Goal: Task Accomplishment & Management: Complete application form

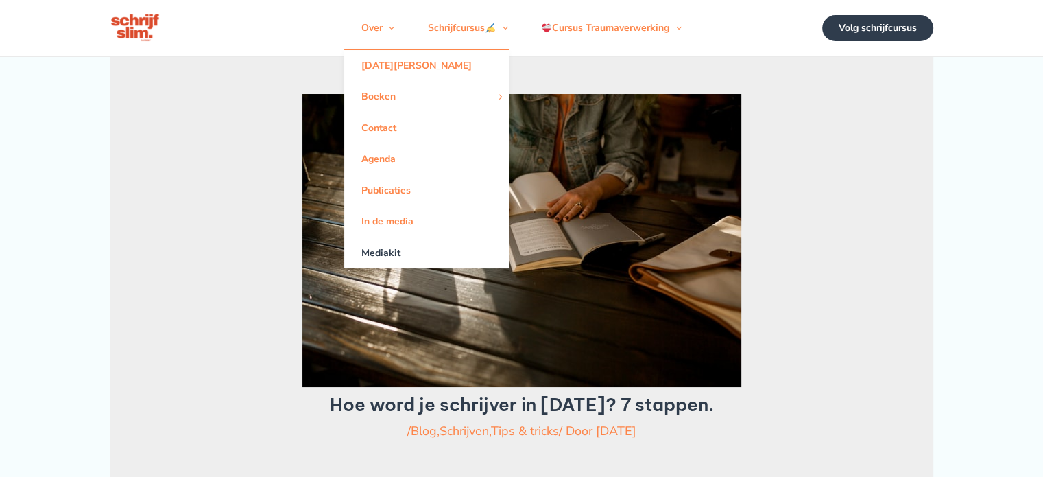
click at [389, 260] on link "Mediakit" at bounding box center [426, 252] width 165 height 31
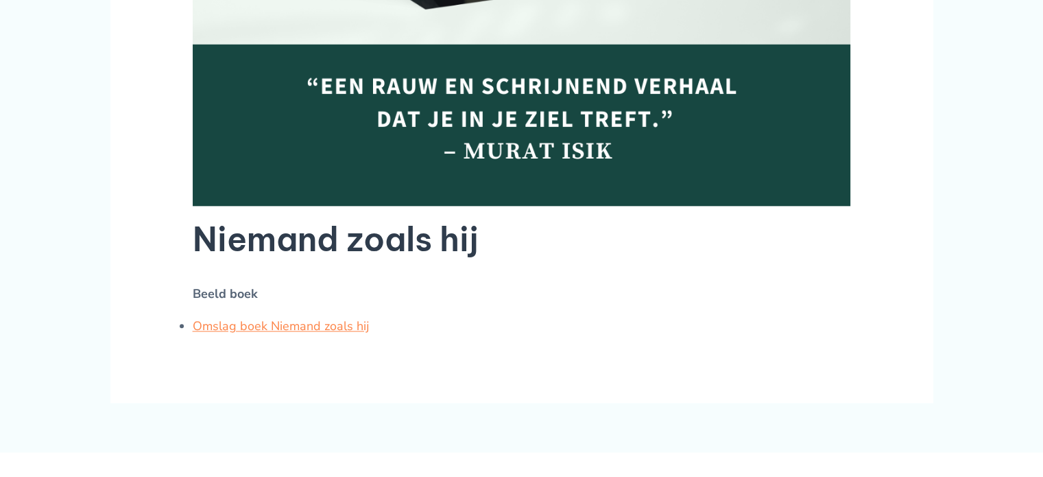
scroll to position [1504, 0]
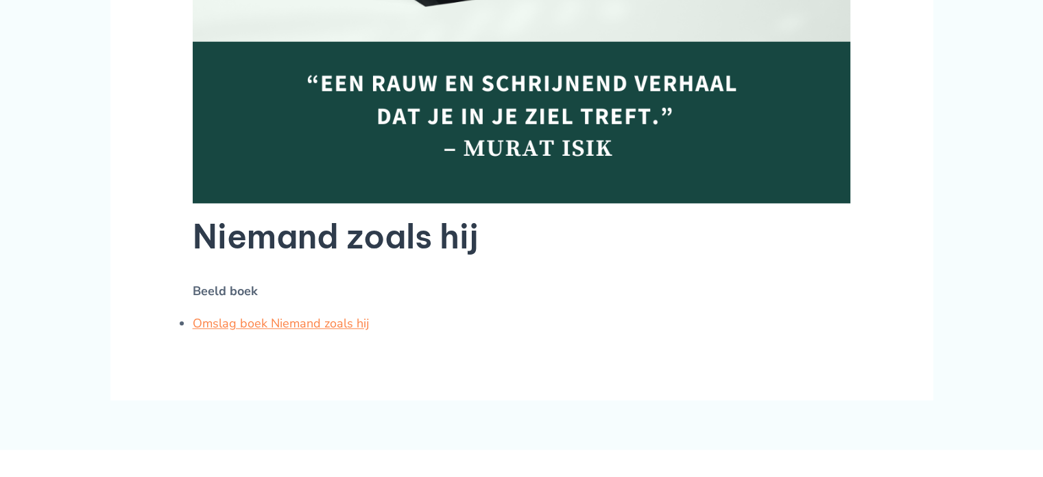
drag, startPoint x: 0, startPoint y: 0, endPoint x: 431, endPoint y: 208, distance: 479.0
click at [431, 215] on h2 "Niemand zoals hij" at bounding box center [522, 236] width 658 height 43
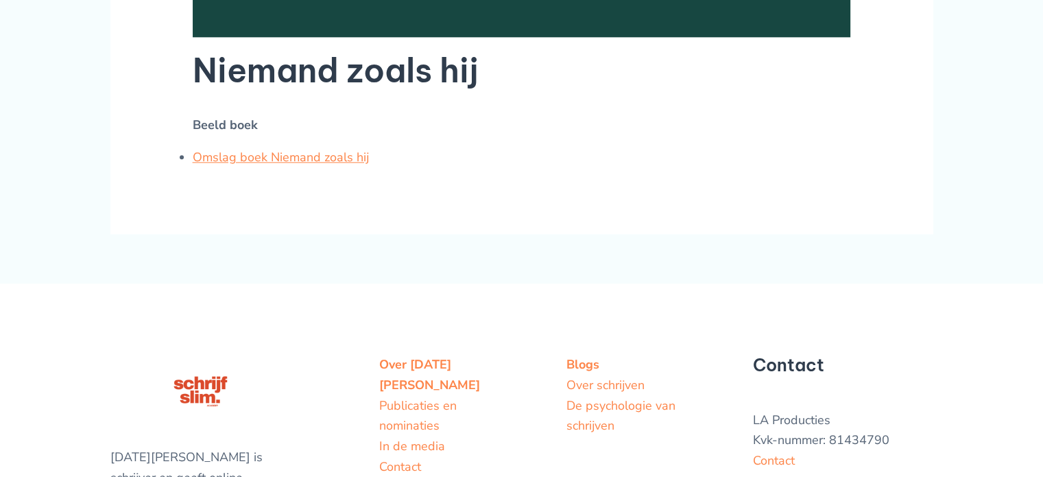
scroll to position [1762, 0]
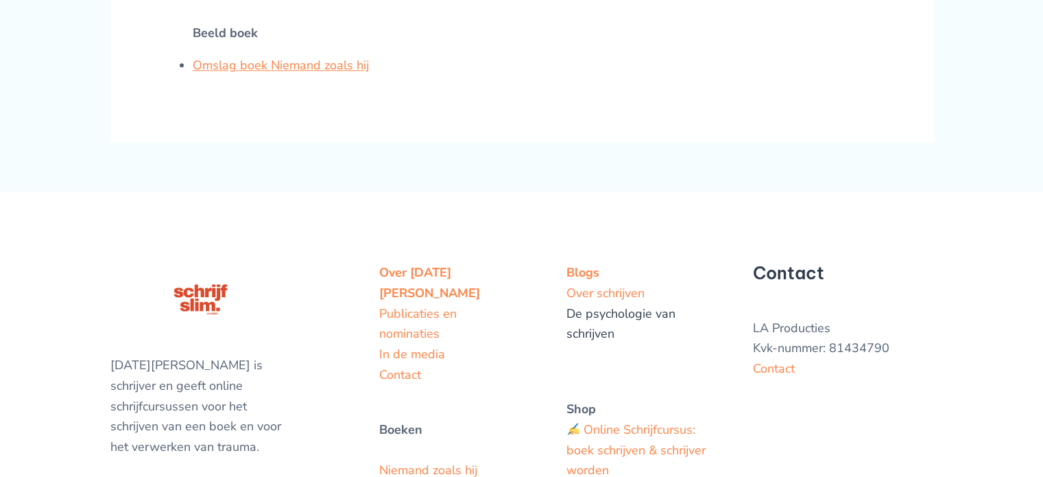
click at [592, 306] on link "De psychologie van schrijven" at bounding box center [620, 323] width 109 height 37
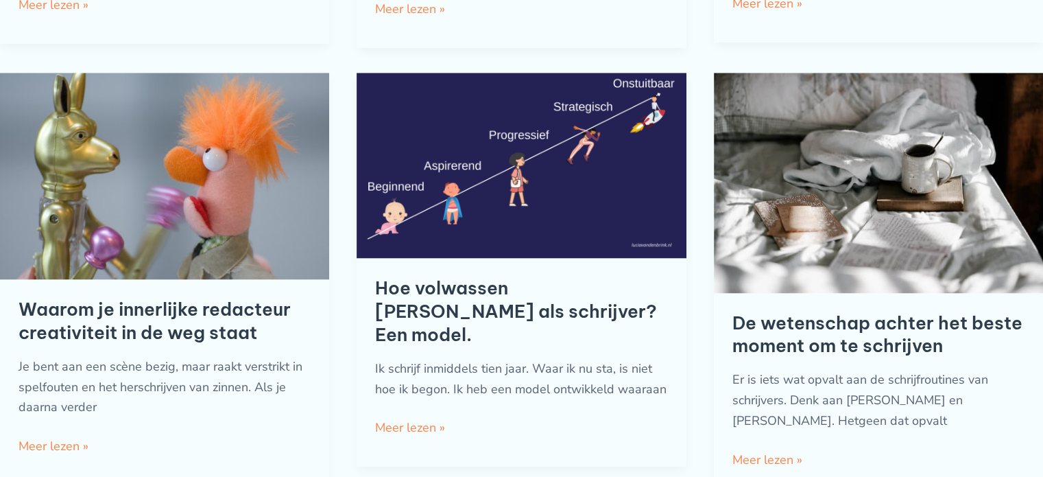
scroll to position [1149, 0]
click at [428, 422] on link "Hoe volwassen ben jij als schrijver? Een model. Meer lezen »" at bounding box center [410, 427] width 70 height 21
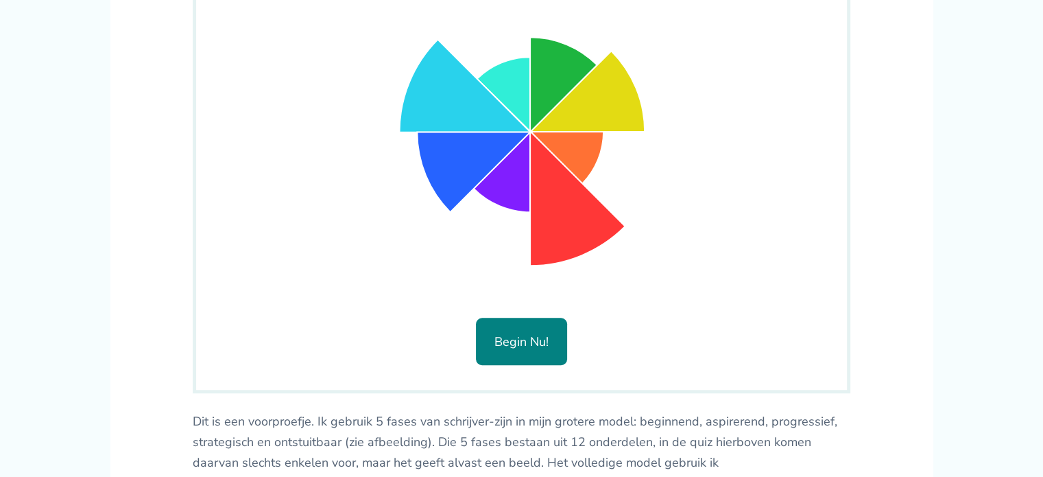
scroll to position [938, 0]
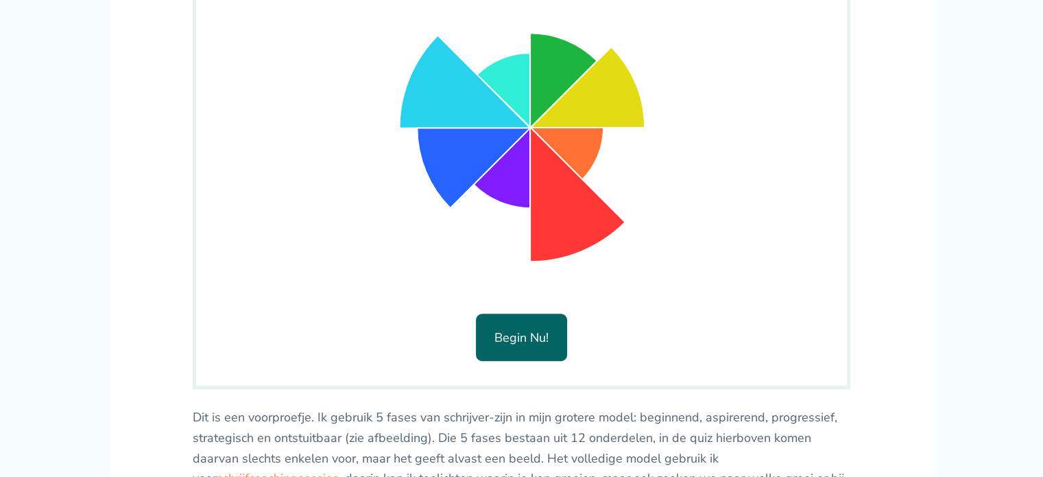
click at [533, 331] on button "Begin nu!" at bounding box center [521, 336] width 91 height 47
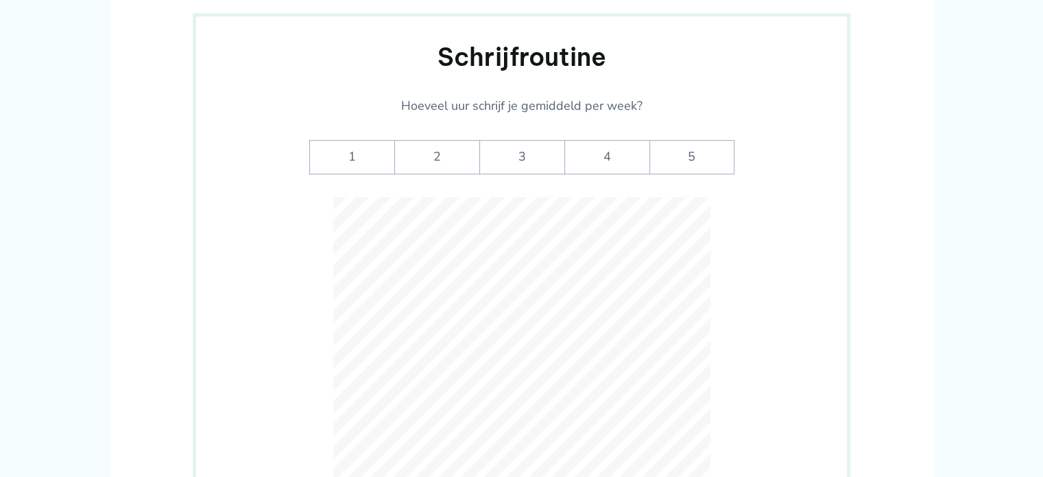
scroll to position [806, 0]
click at [621, 149] on label "4" at bounding box center [606, 158] width 85 height 34
click at [0, 0] on input "4" at bounding box center [0, 0] width 0 height 0
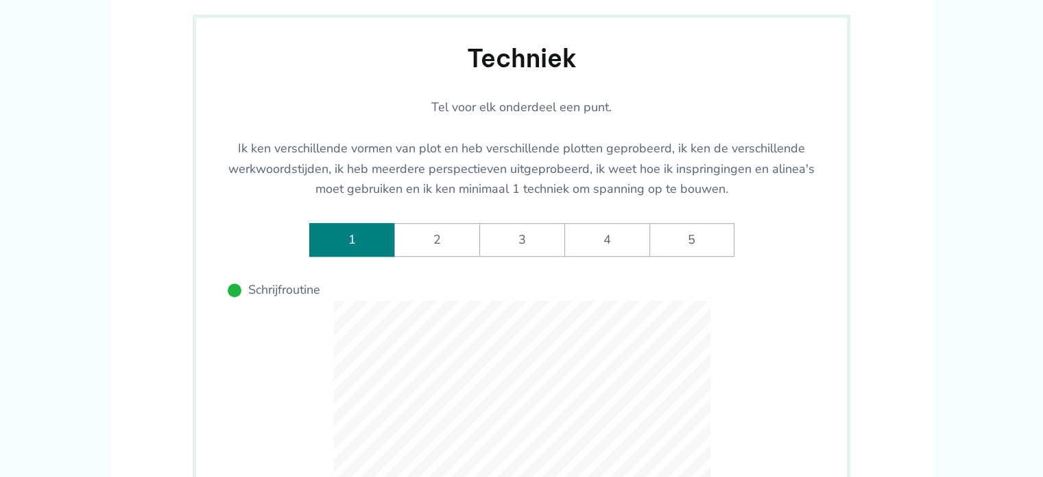
click at [357, 242] on label "1" at bounding box center [351, 240] width 85 height 34
click at [0, 0] on input "1" at bounding box center [0, 0] width 0 height 0
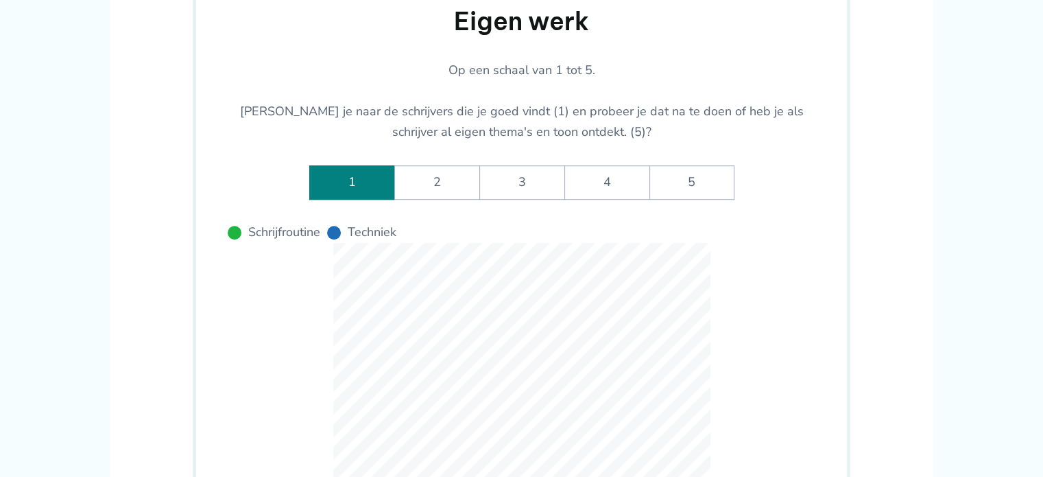
scroll to position [842, 0]
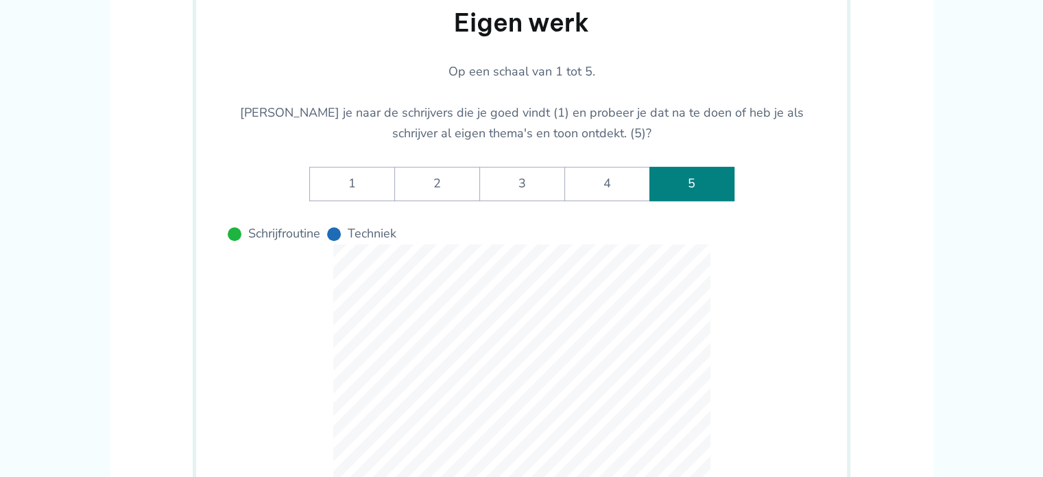
click at [691, 175] on label "5" at bounding box center [691, 184] width 85 height 34
click at [0, 0] on werk-rate-5 "5" at bounding box center [0, 0] width 0 height 0
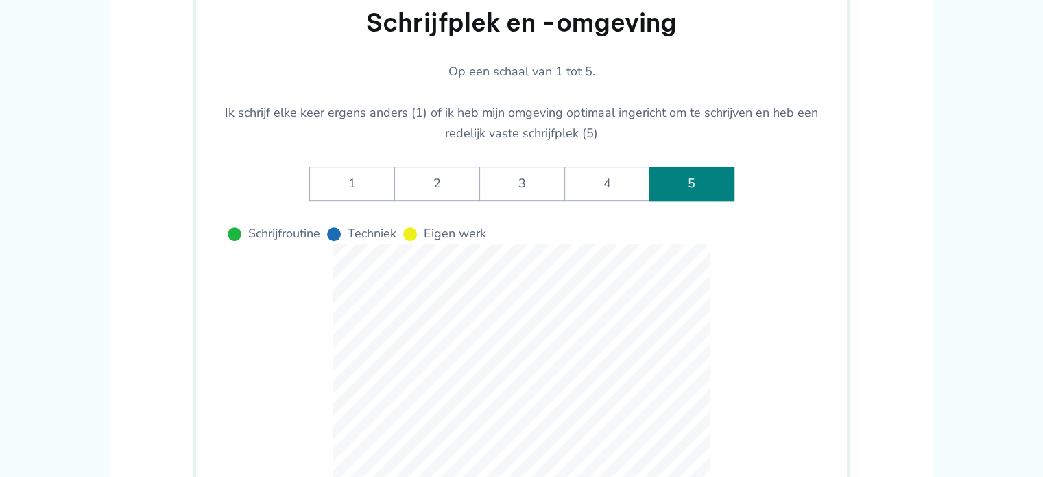
click at [704, 176] on label "5" at bounding box center [691, 184] width 85 height 34
click at [0, 0] on -omgeving-rate-5 "5" at bounding box center [0, 0] width 0 height 0
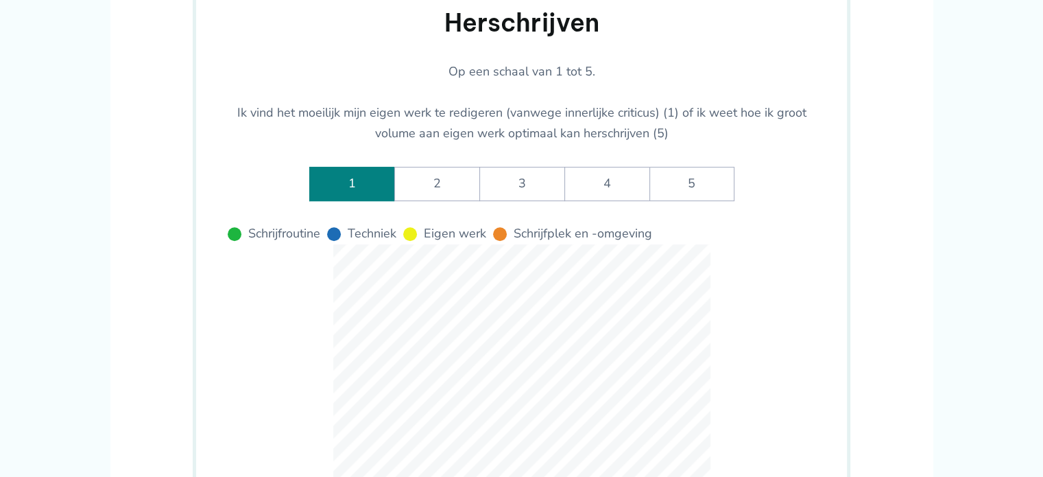
click at [372, 178] on label "1" at bounding box center [351, 184] width 85 height 34
click at [0, 0] on input "1" at bounding box center [0, 0] width 0 height 0
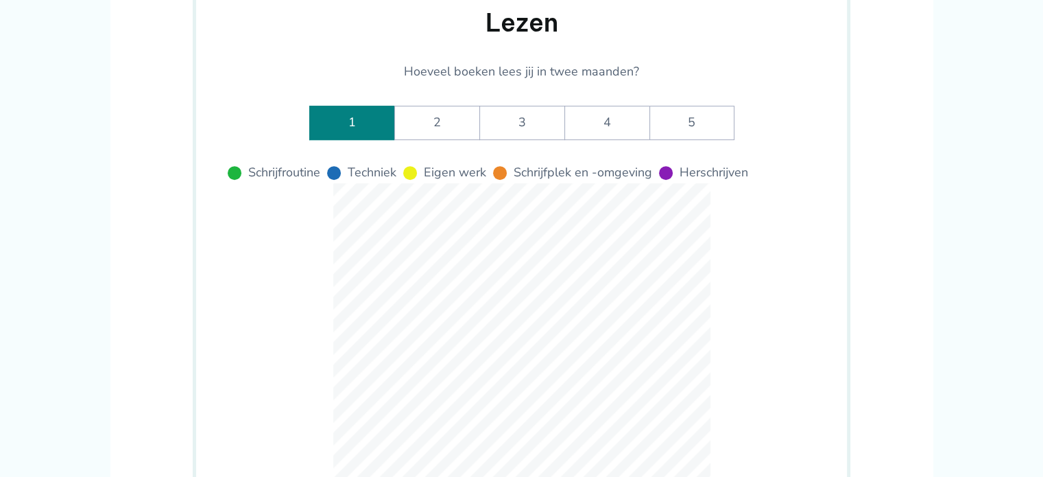
click at [361, 121] on label "1" at bounding box center [351, 123] width 85 height 34
click at [0, 0] on input "1" at bounding box center [0, 0] width 0 height 0
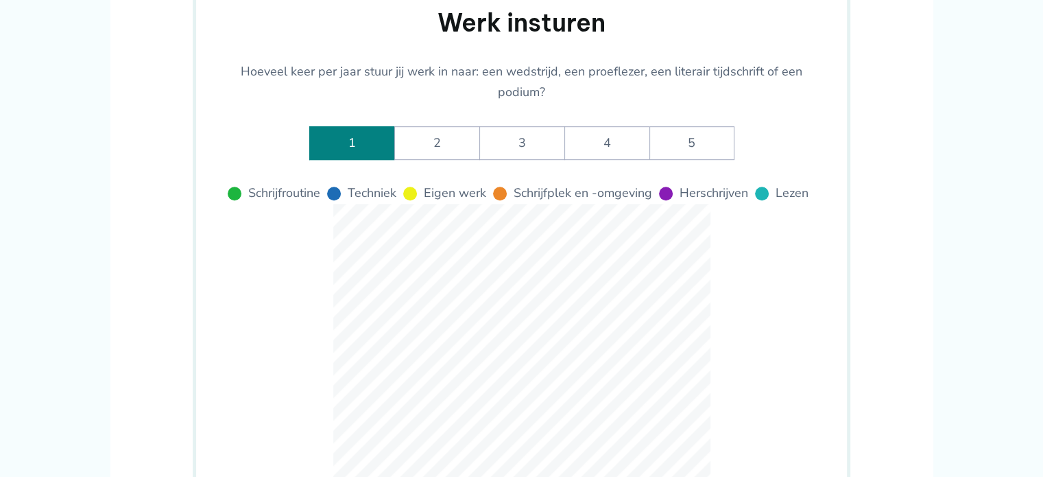
click at [367, 149] on label "1" at bounding box center [351, 143] width 85 height 34
click at [0, 0] on insturen-rate-1 "1" at bounding box center [0, 0] width 0 height 0
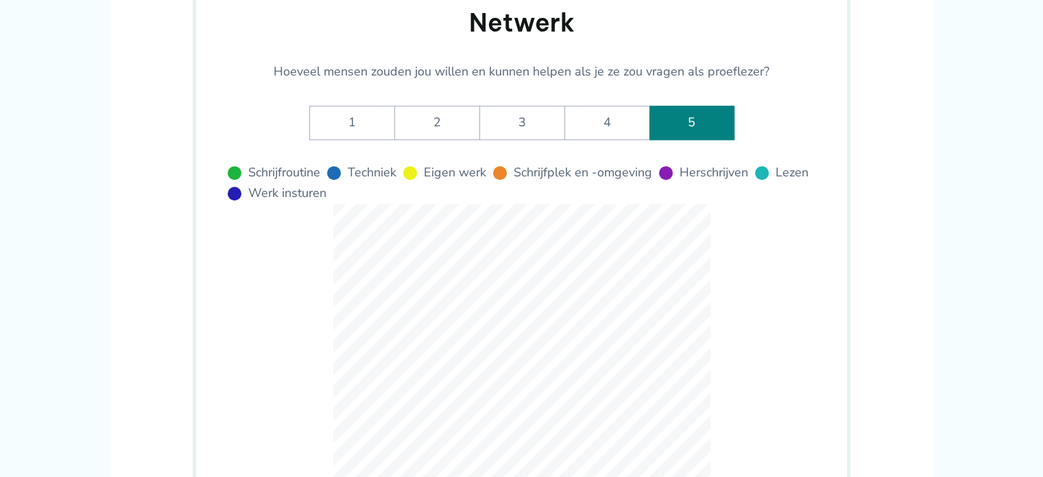
click at [685, 122] on label "5" at bounding box center [691, 123] width 85 height 34
click at [0, 0] on input "5" at bounding box center [0, 0] width 0 height 0
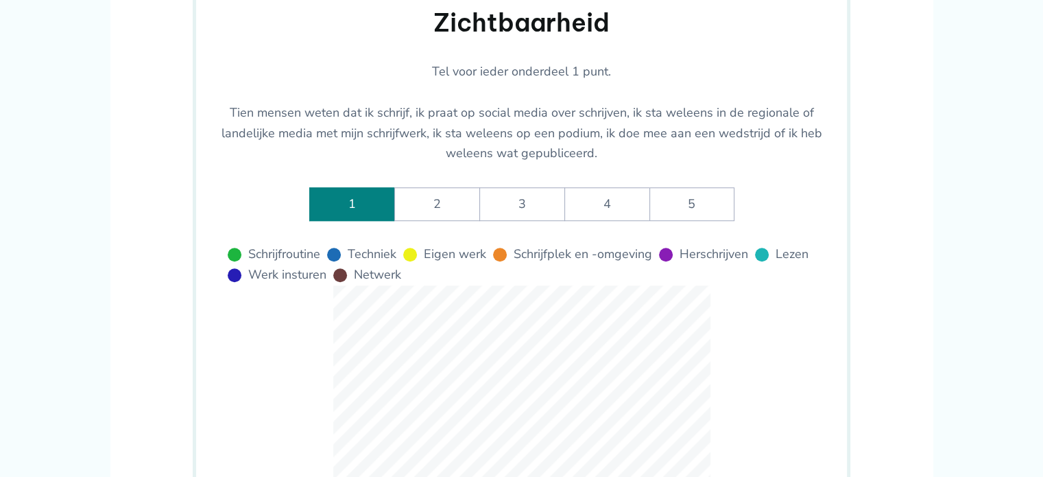
click at [376, 194] on label "1" at bounding box center [351, 204] width 85 height 34
click at [0, 0] on input "1" at bounding box center [0, 0] width 0 height 0
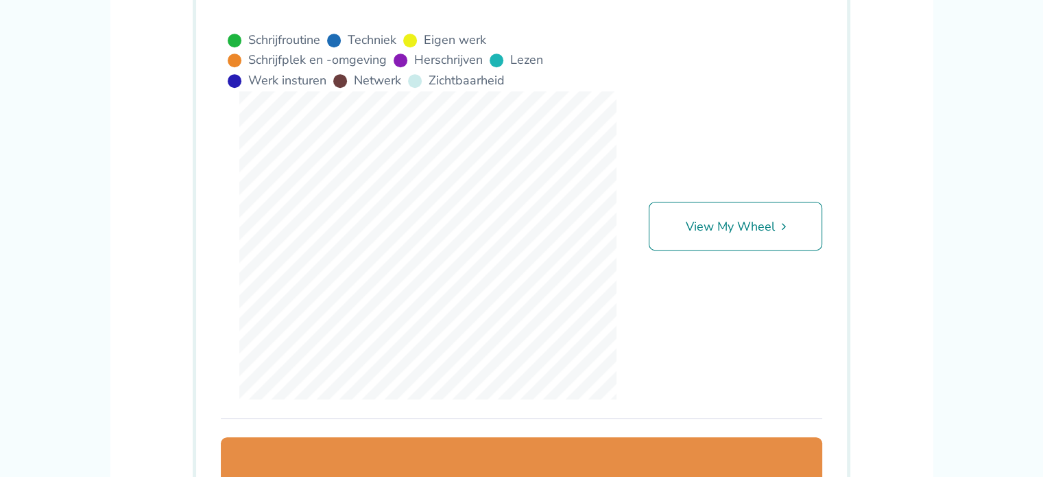
scroll to position [865, 0]
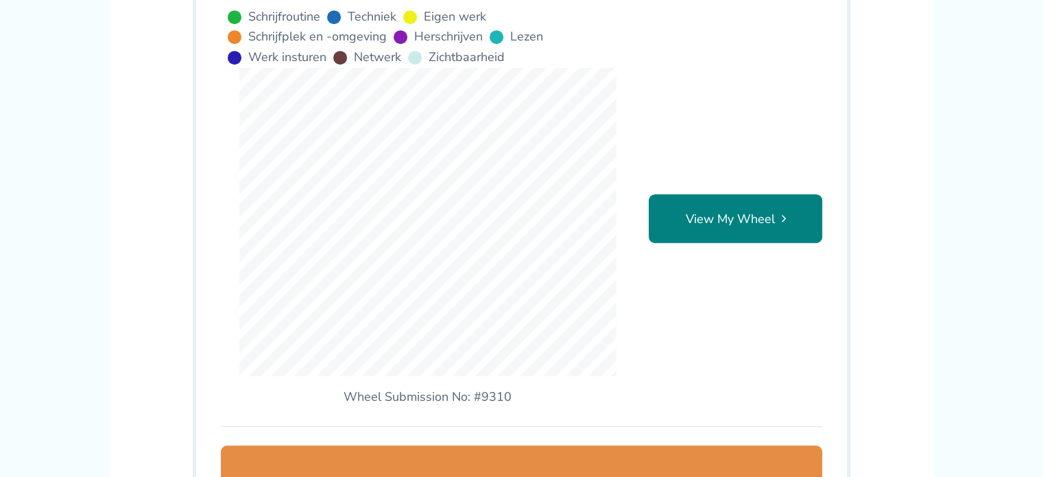
click at [759, 224] on link "View My Wheel" at bounding box center [735, 218] width 173 height 49
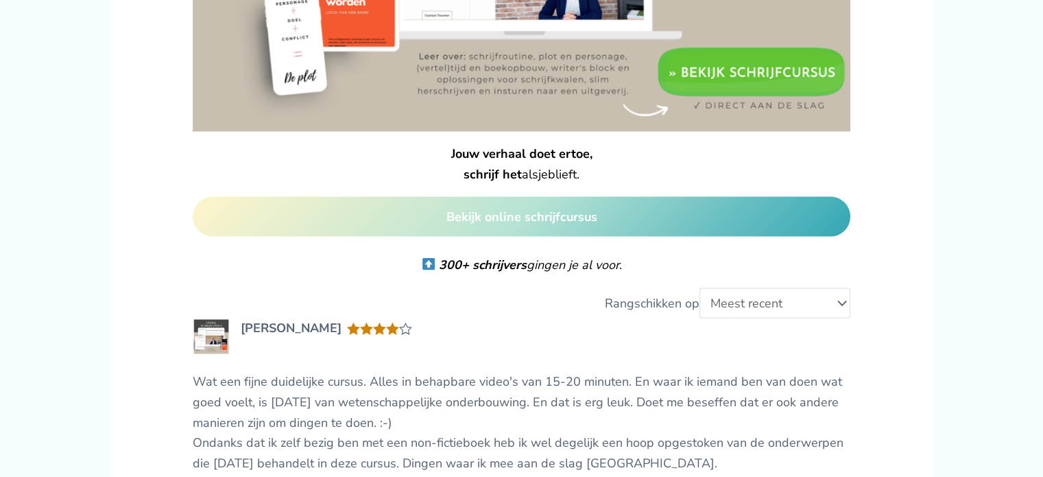
scroll to position [3099, 0]
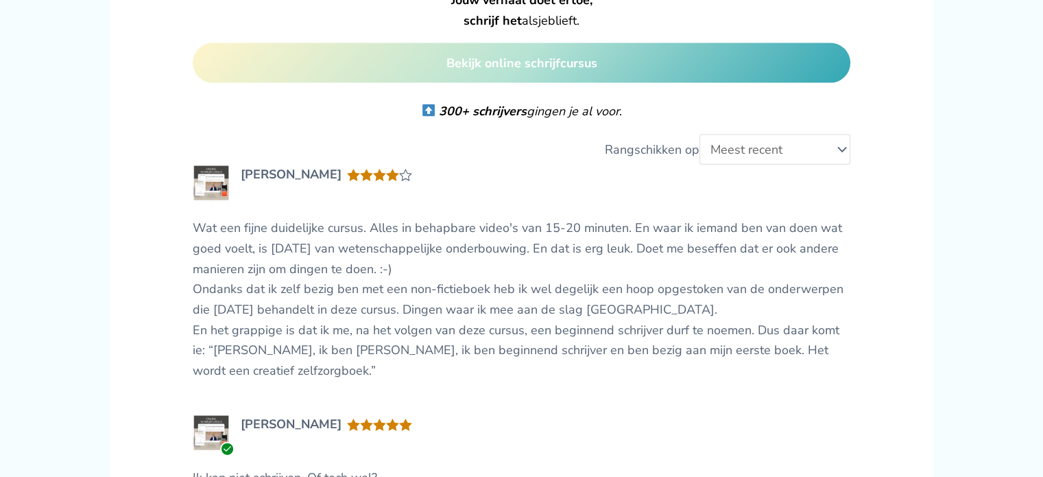
click at [748, 134] on select "Meest recent Hoogste waardering Laagste waardering" at bounding box center [774, 149] width 151 height 30
select select "highest-rating"
click at [701, 134] on select "Meest recent Hoogste waardering Laagste waardering" at bounding box center [774, 149] width 151 height 30
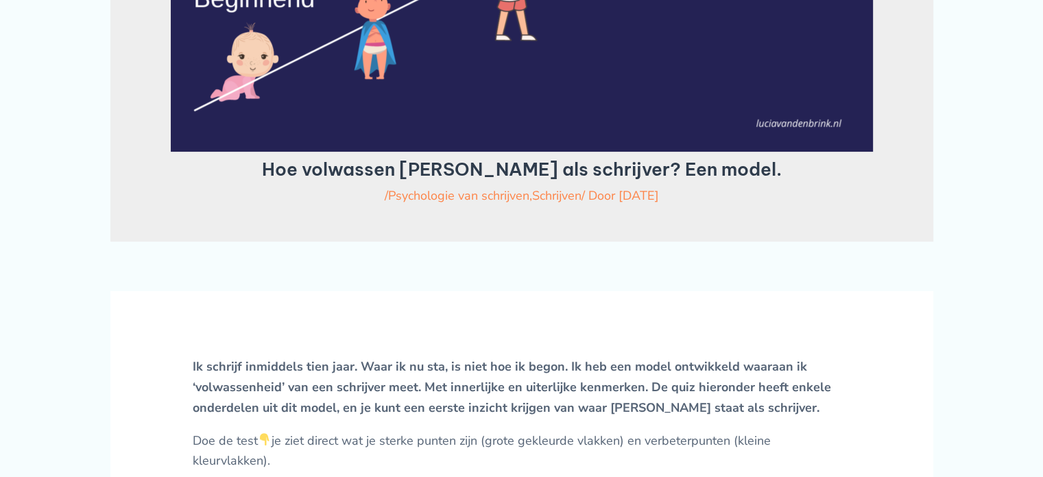
scroll to position [293, 0]
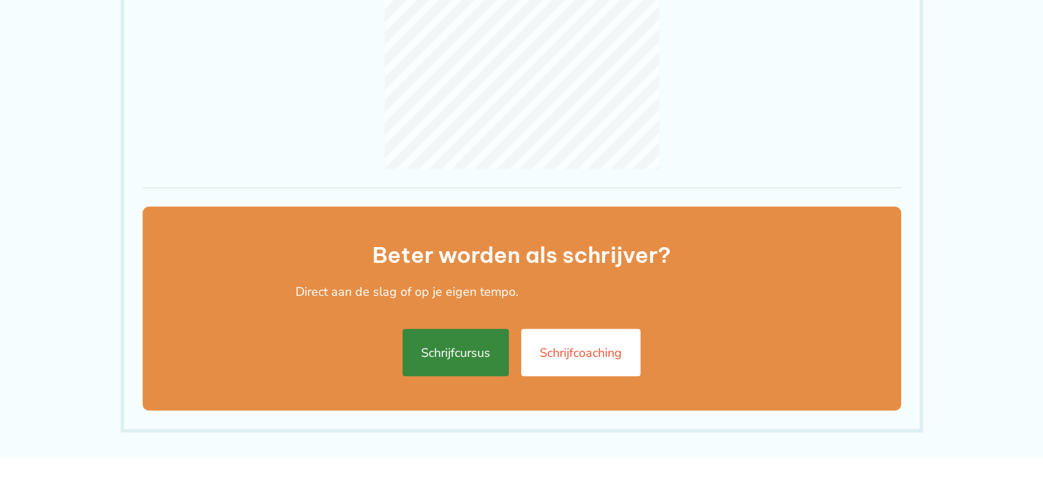
scroll to position [407, 0]
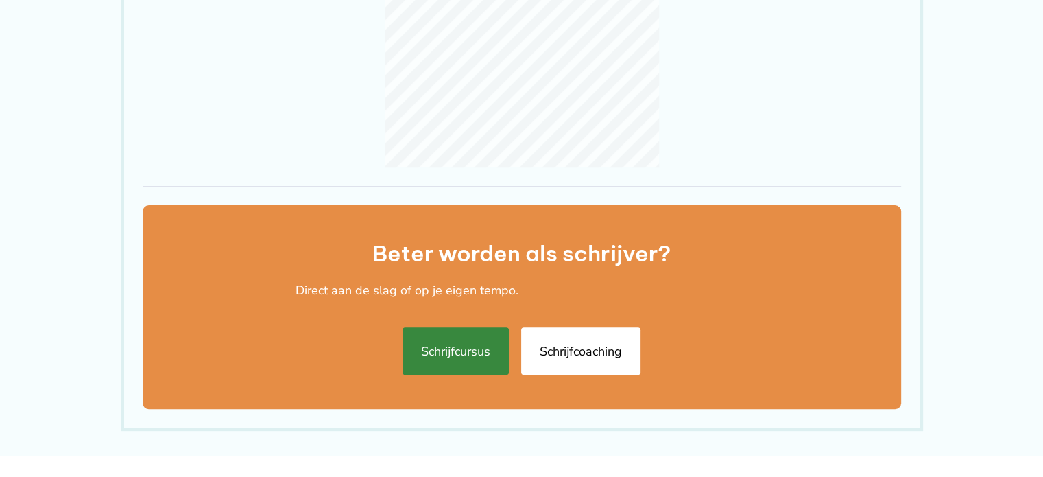
click at [577, 339] on link "Schrijfcoaching" at bounding box center [580, 350] width 119 height 47
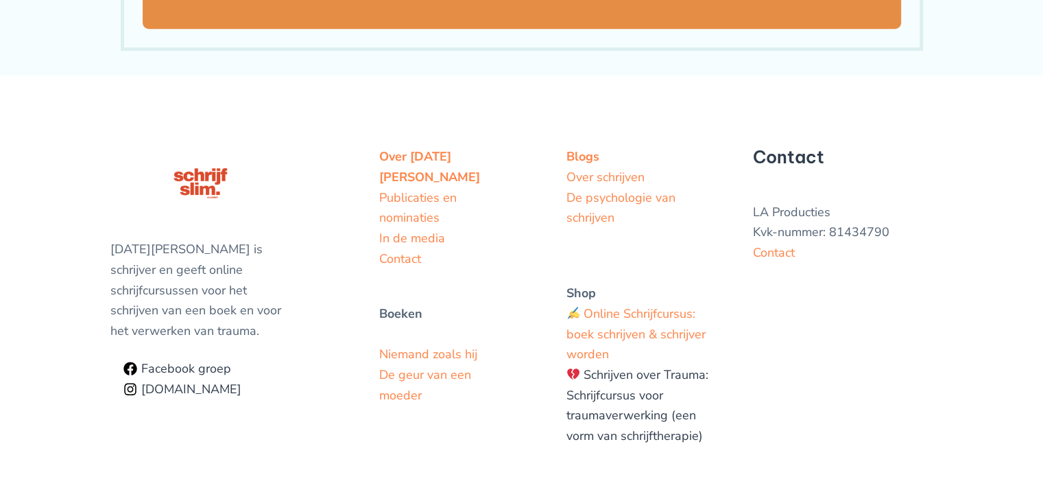
scroll to position [787, 0]
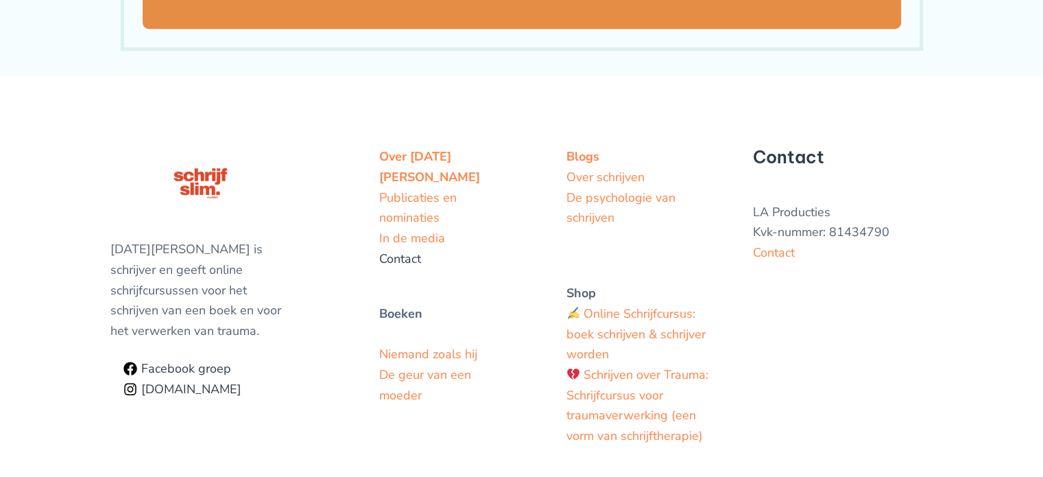
click at [407, 250] on link "Contact" at bounding box center [400, 258] width 42 height 16
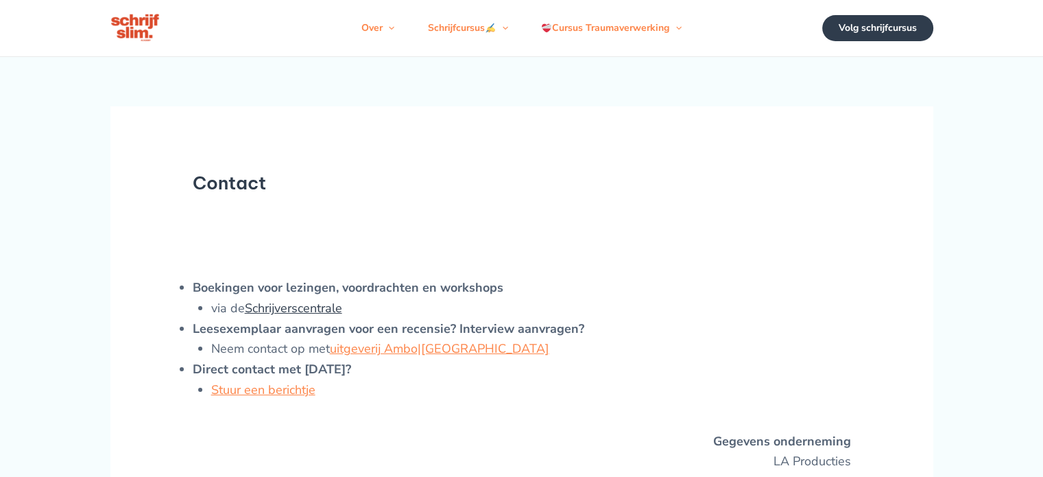
click at [323, 316] on link "Schrijverscentrale" at bounding box center [293, 308] width 97 height 16
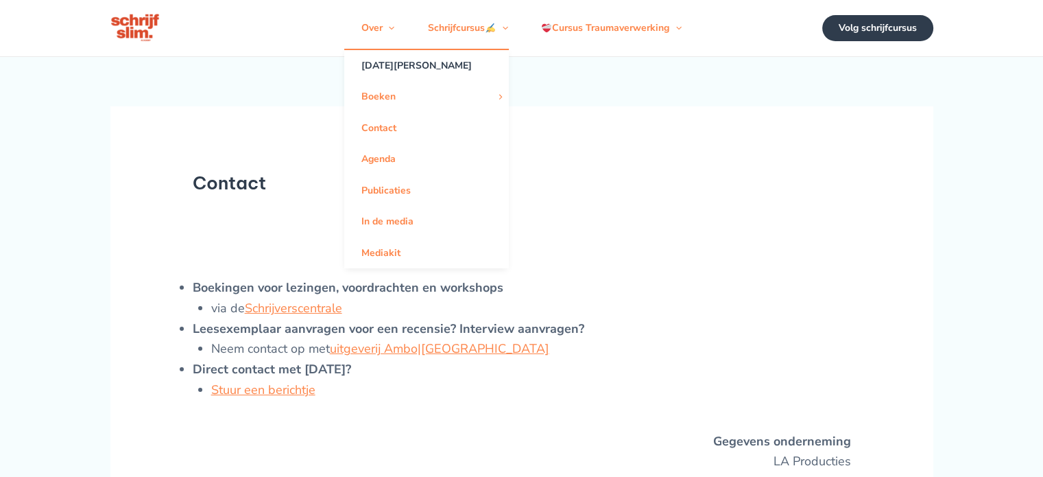
click at [392, 75] on link "[DATE][PERSON_NAME]" at bounding box center [426, 65] width 165 height 31
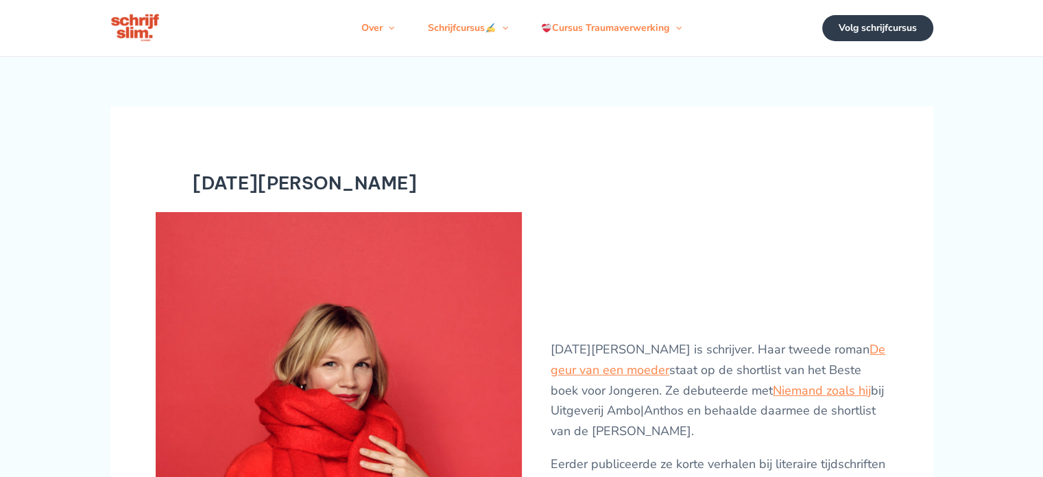
drag, startPoint x: 1007, startPoint y: 26, endPoint x: 699, endPoint y: 204, distance: 355.2
click at [699, 193] on h1 "[DATE][PERSON_NAME]" at bounding box center [522, 182] width 658 height 21
